Goal: Transaction & Acquisition: Obtain resource

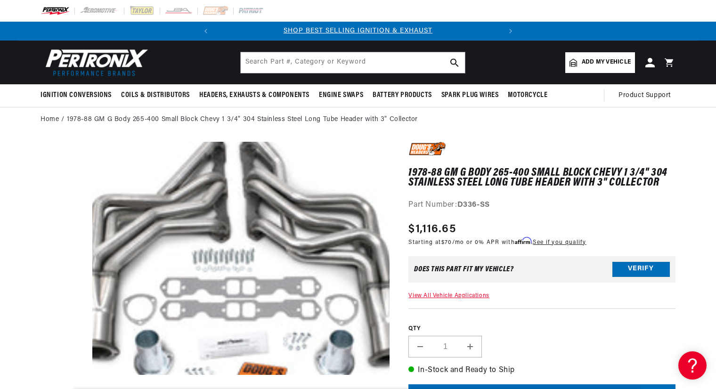
scroll to position [49, 0]
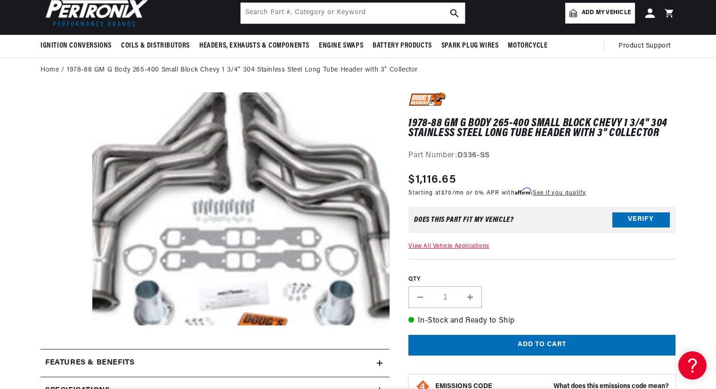
click at [442, 245] on link "View All Vehicle Applications" at bounding box center [448, 246] width 81 height 6
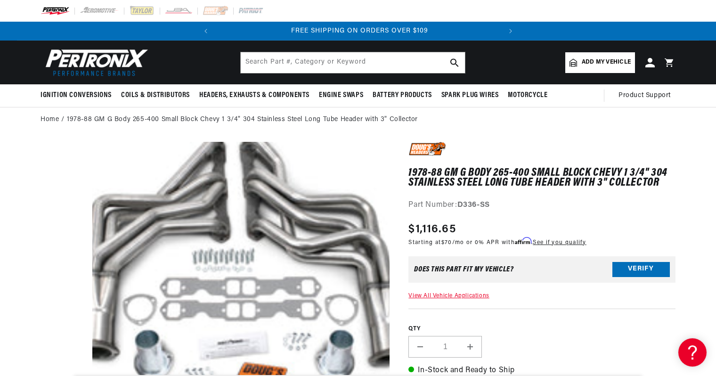
scroll to position [0, 285]
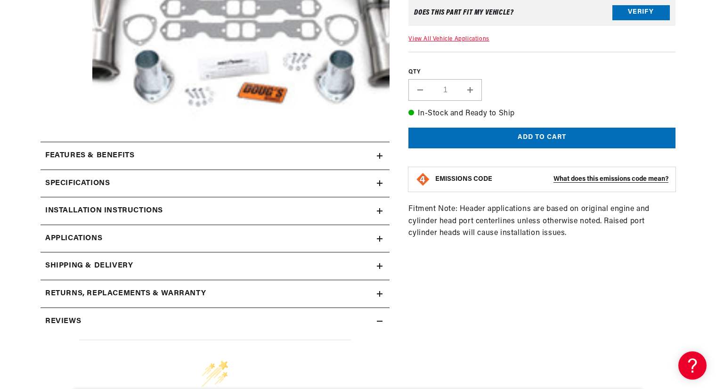
scroll to position [298, 0]
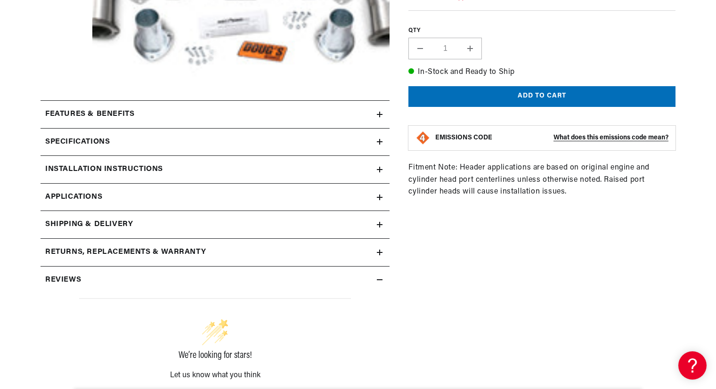
click at [107, 167] on h2 "Installation instructions" at bounding box center [104, 169] width 118 height 12
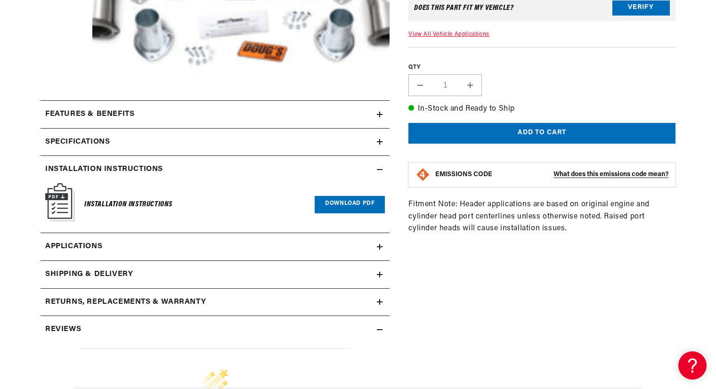
click at [350, 198] on link "Download PDF" at bounding box center [350, 204] width 70 height 17
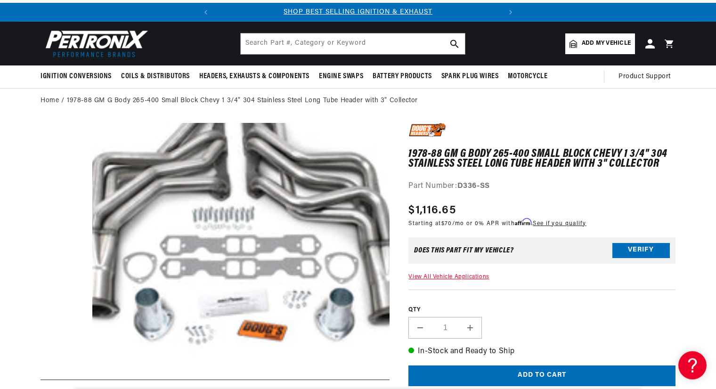
scroll to position [0, 0]
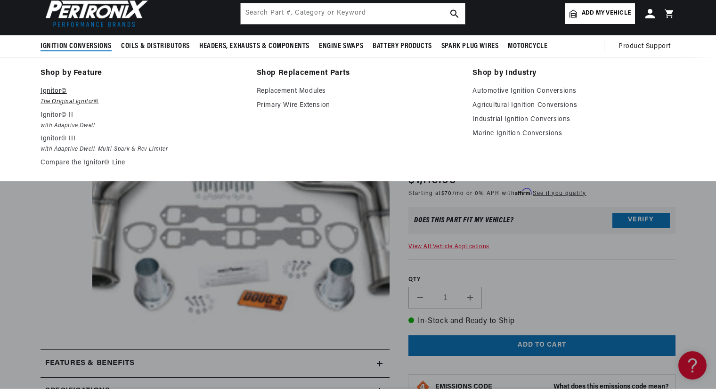
scroll to position [49, 0]
